Goal: Transaction & Acquisition: Purchase product/service

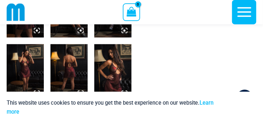
scroll to position [260, 0]
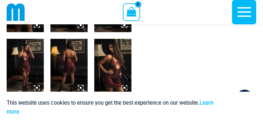
click at [108, 59] on img at bounding box center [112, 67] width 37 height 56
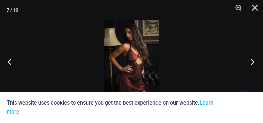
click at [255, 61] on button "Next" at bounding box center [250, 61] width 25 height 33
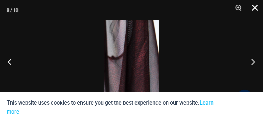
click at [250, 20] on div "8 / 10" at bounding box center [131, 61] width 263 height 123
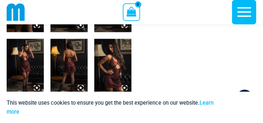
click at [239, 14] on icon "button" at bounding box center [244, 12] width 17 height 17
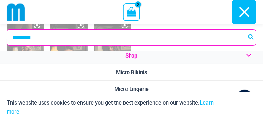
scroll to position [0, 0]
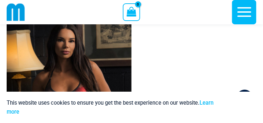
scroll to position [29, 0]
